Goal: Browse casually

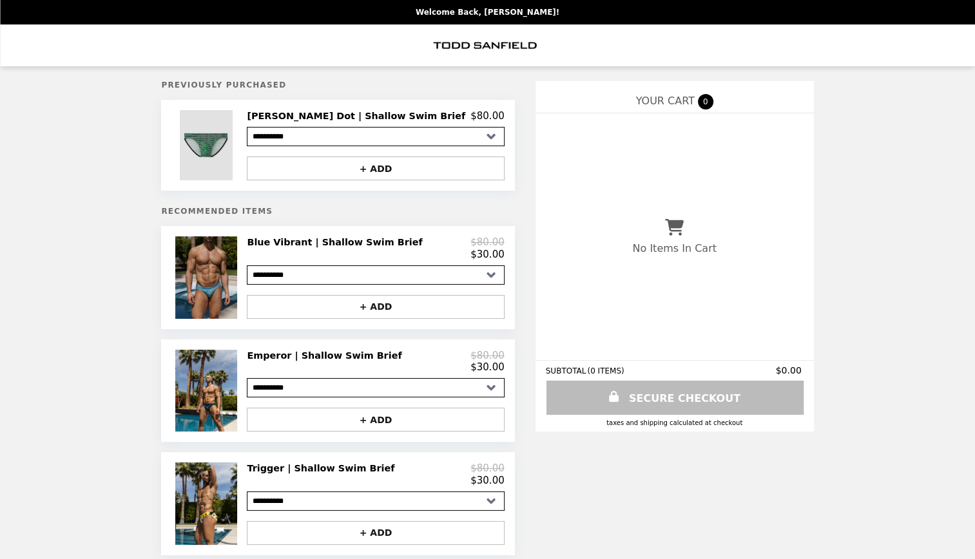
click at [235, 287] on img at bounding box center [207, 277] width 65 height 82
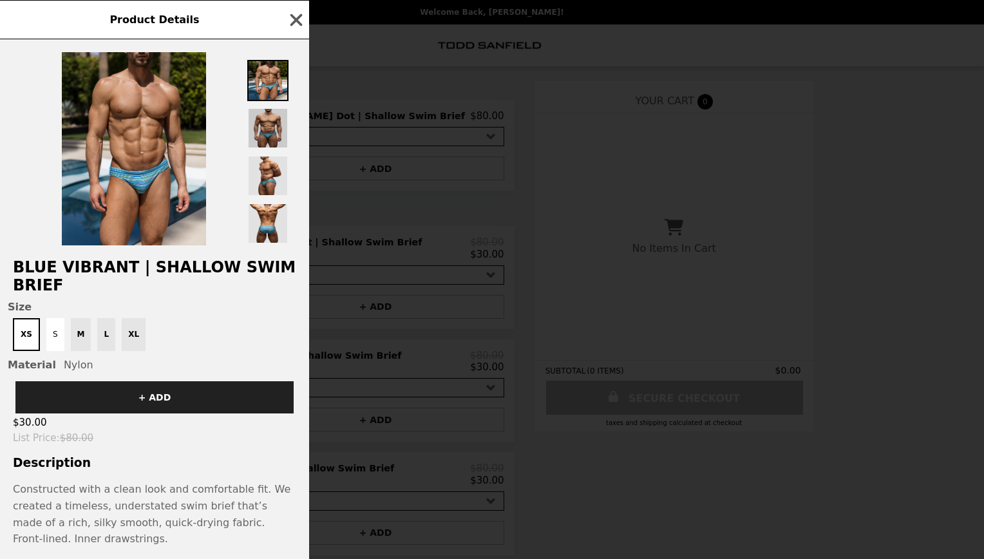
click at [257, 126] on img at bounding box center [267, 128] width 41 height 41
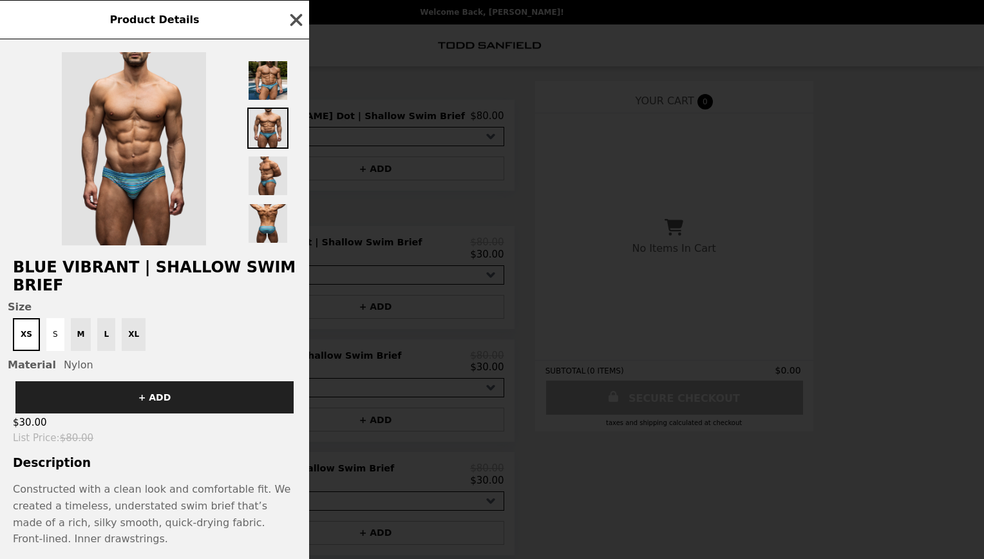
click at [296, 22] on icon "button" at bounding box center [297, 20] width 12 height 12
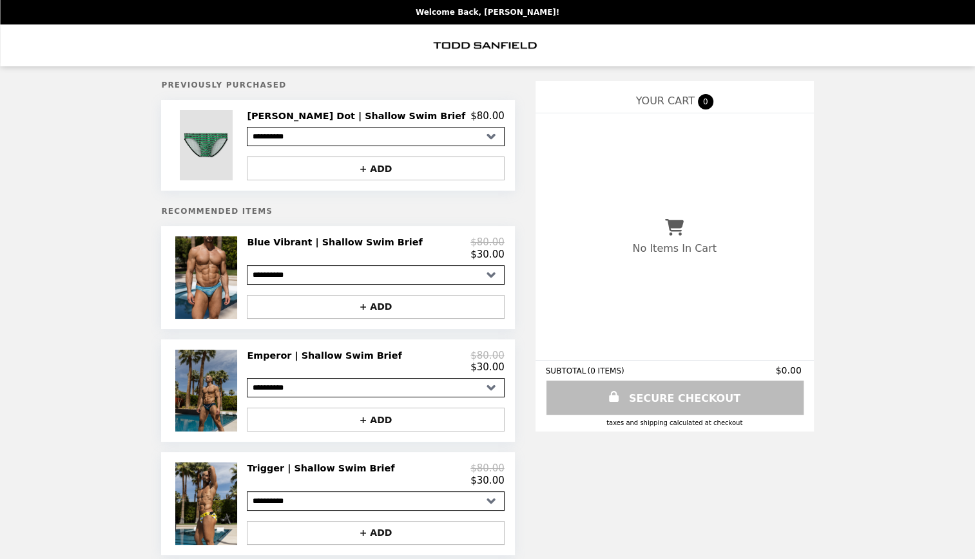
click at [230, 421] on img at bounding box center [207, 391] width 65 height 82
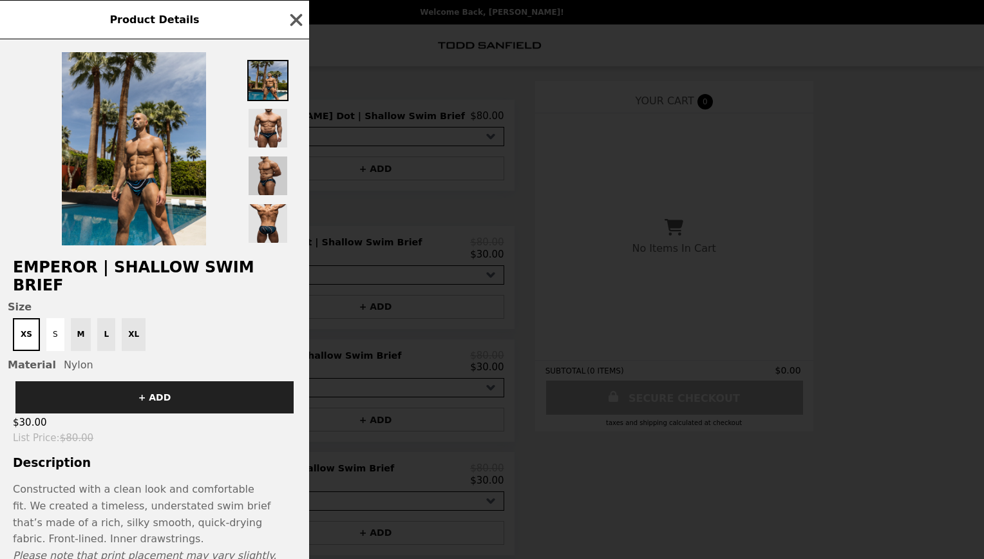
click at [272, 178] on img at bounding box center [267, 175] width 41 height 41
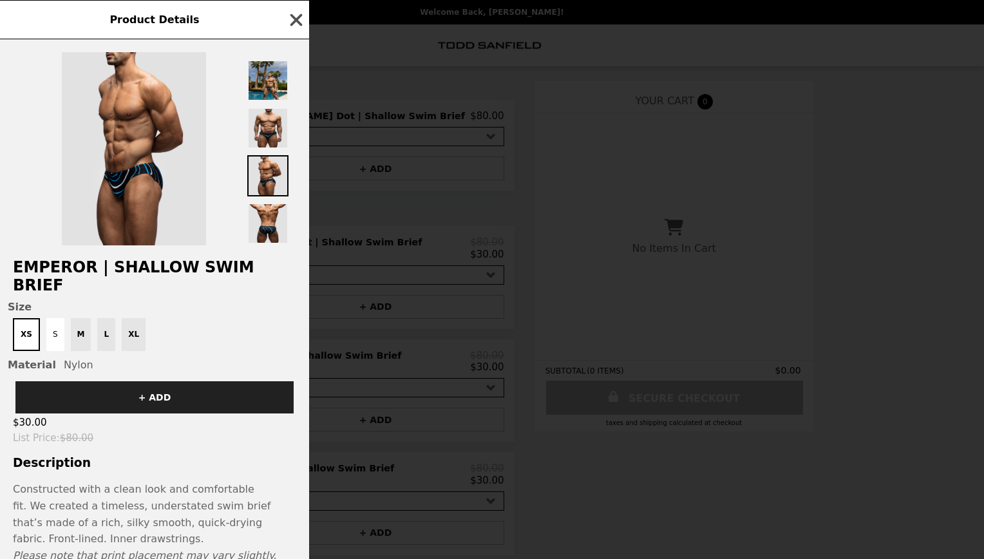
click at [294, 21] on icon "button" at bounding box center [297, 20] width 12 height 12
